Goal: Task Accomplishment & Management: Use online tool/utility

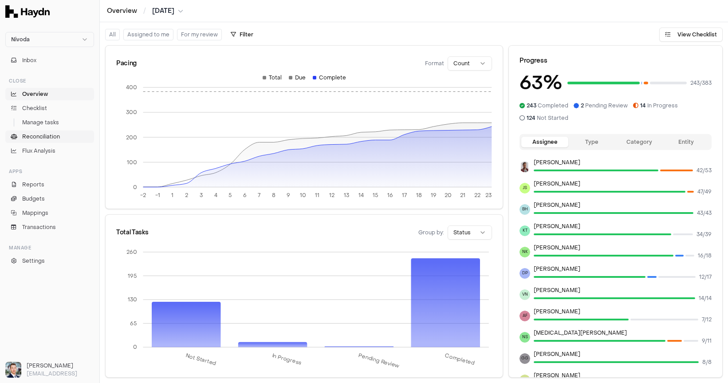
click at [43, 141] on link "Reconciliation" at bounding box center [49, 136] width 89 height 12
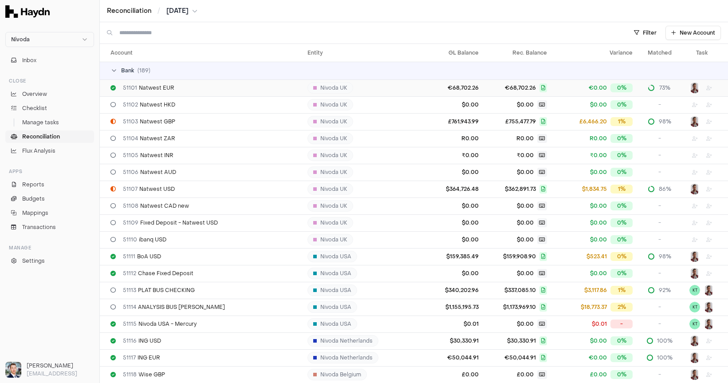
click at [431, 91] on td "€68,702.26" at bounding box center [453, 87] width 57 height 17
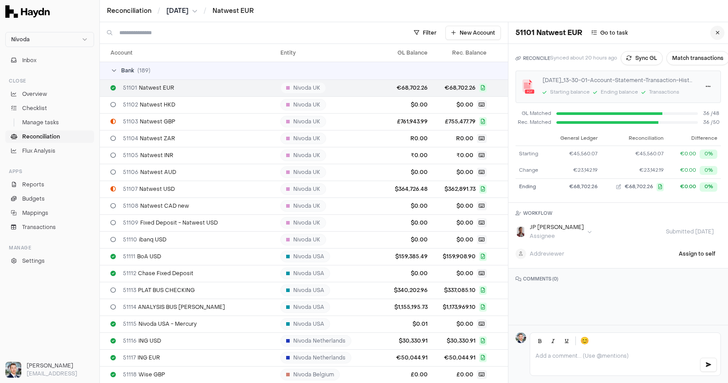
click at [716, 35] on icon at bounding box center [718, 32] width 4 height 5
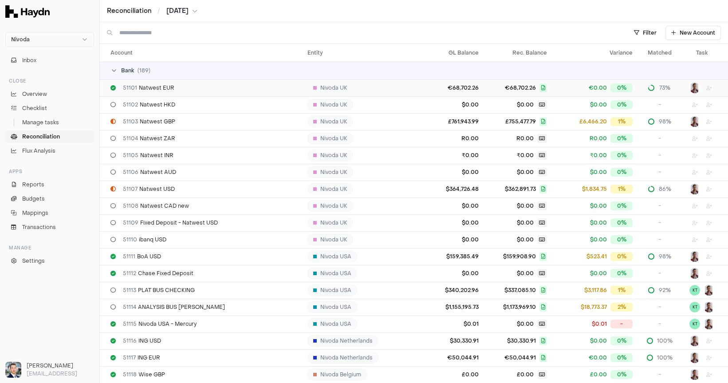
click at [505, 85] on span "€68,702.26" at bounding box center [520, 87] width 31 height 7
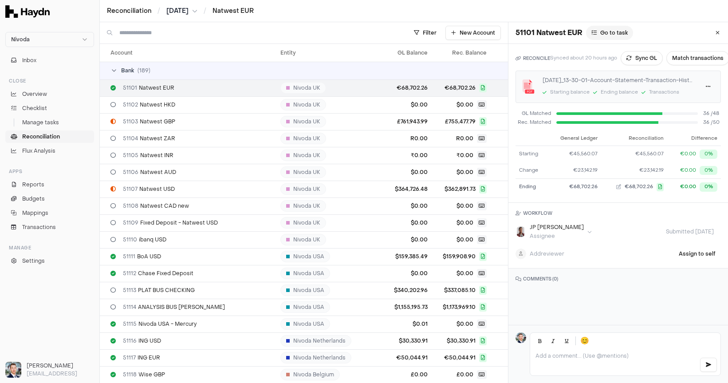
click at [617, 39] on button "Go to task" at bounding box center [609, 33] width 47 height 14
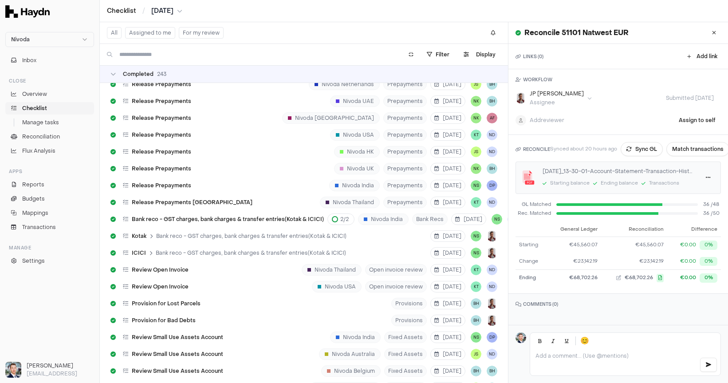
scroll to position [4221, 0]
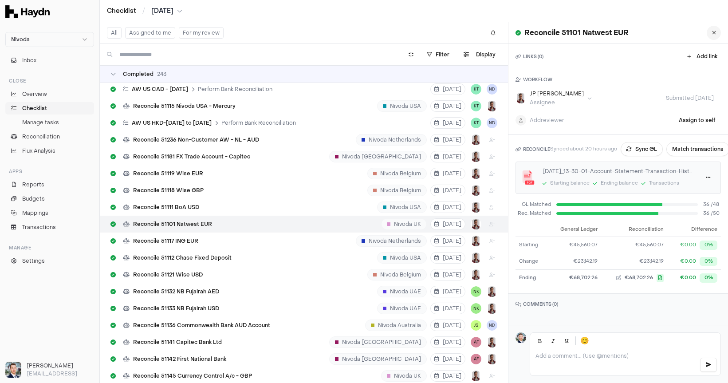
click at [714, 35] on icon at bounding box center [714, 32] width 4 height 5
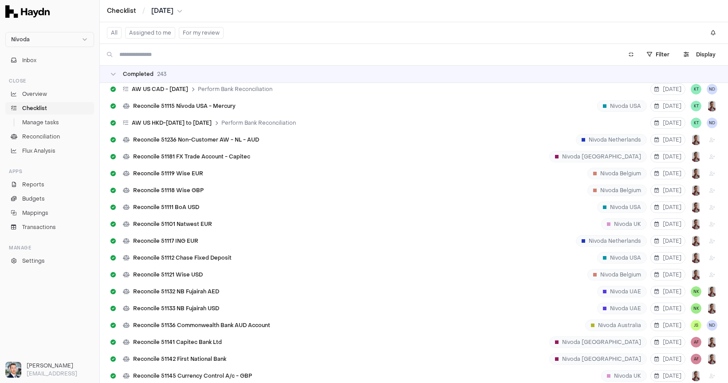
click at [46, 108] on span "Checklist" at bounding box center [34, 108] width 25 height 8
click at [44, 108] on span "Checklist" at bounding box center [34, 108] width 25 height 8
click at [47, 98] on link "Overview" at bounding box center [49, 94] width 89 height 12
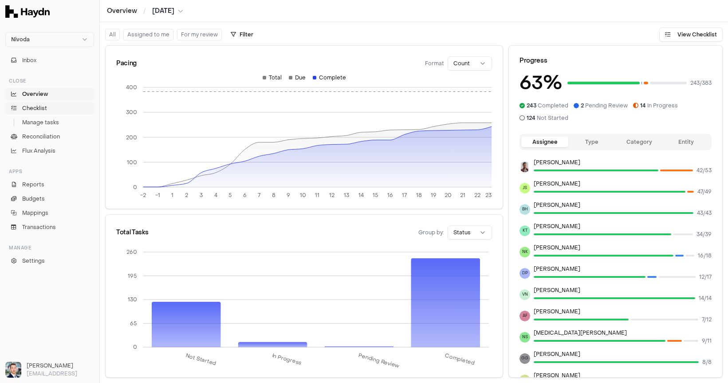
click at [58, 108] on link "Checklist" at bounding box center [49, 108] width 89 height 12
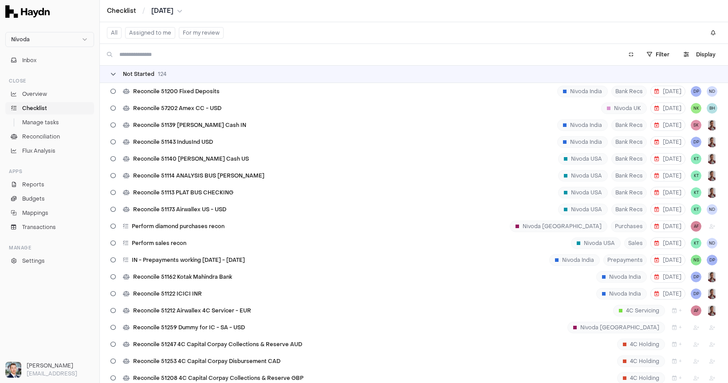
click at [162, 73] on span "124" at bounding box center [162, 74] width 8 height 7
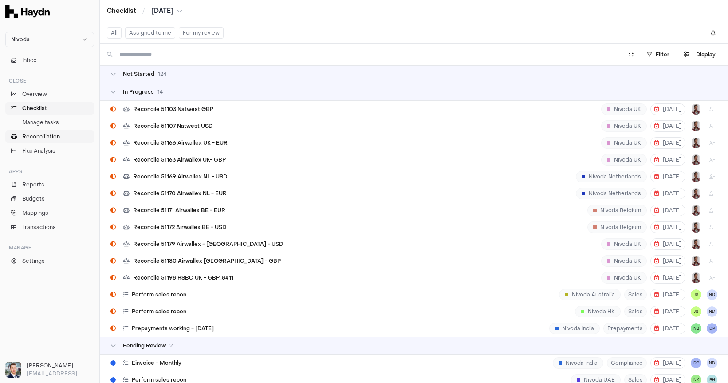
click at [38, 136] on span "Reconciliation" at bounding box center [41, 137] width 38 height 8
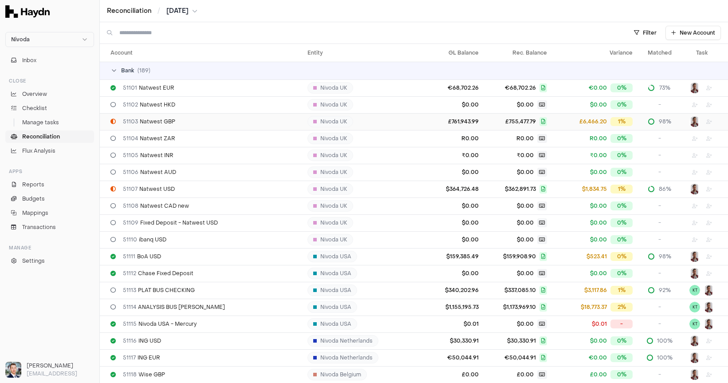
click at [170, 121] on span "51103 Natwest GBP" at bounding box center [149, 121] width 52 height 7
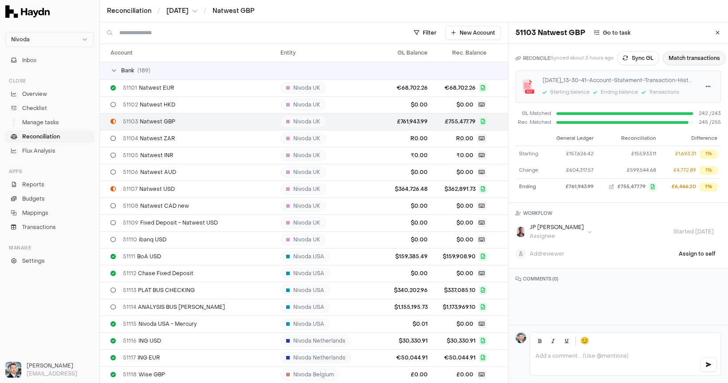
click at [688, 62] on button "Match transactions" at bounding box center [694, 58] width 63 height 14
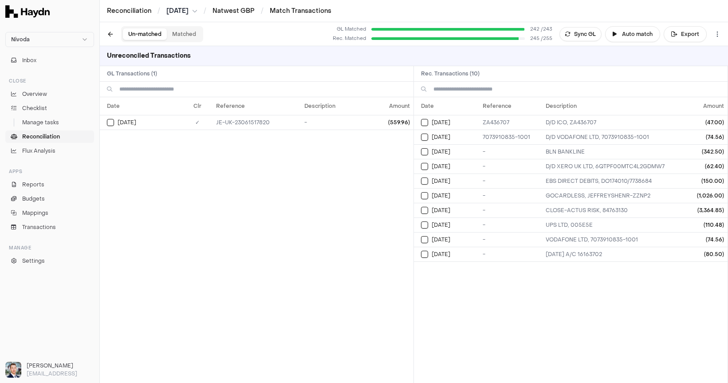
click at [174, 35] on button "Matched" at bounding box center [184, 34] width 35 height 12
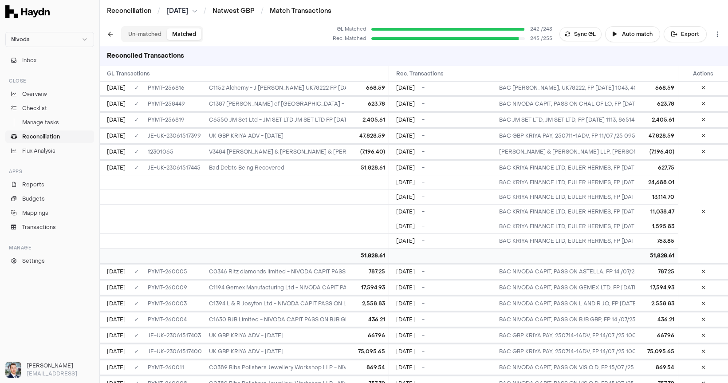
scroll to position [1326, 0]
